Goal: Find specific page/section: Find specific page/section

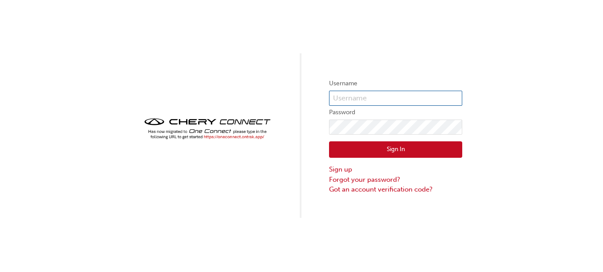
click at [366, 95] on input "text" at bounding box center [395, 98] width 133 height 15
type input "chau1348"
click at [369, 149] on button "Sign In" at bounding box center [395, 149] width 133 height 17
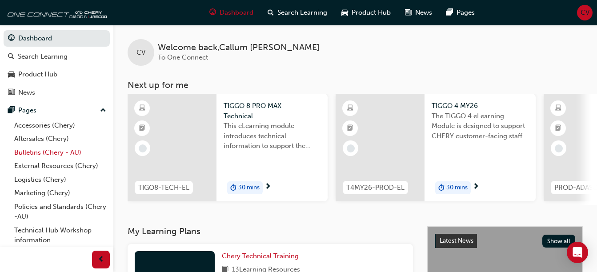
scroll to position [14, 0]
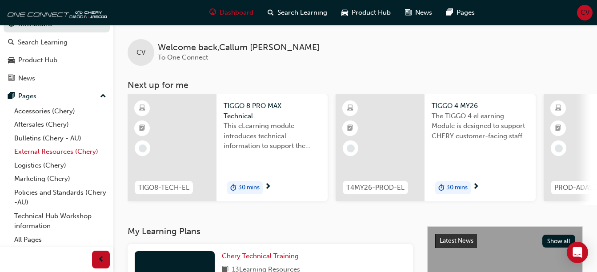
click at [46, 150] on link "External Resources (Chery)" at bounding box center [60, 152] width 99 height 14
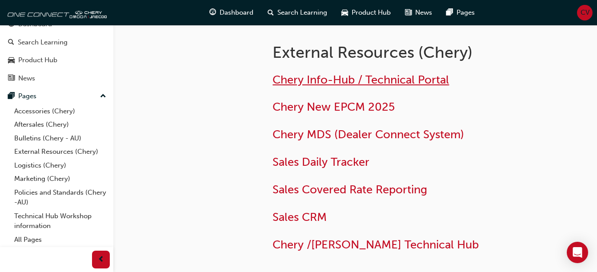
click at [322, 80] on span "Chery Info-Hub / Technical Portal" at bounding box center [360, 80] width 176 height 14
